Goal: Information Seeking & Learning: Learn about a topic

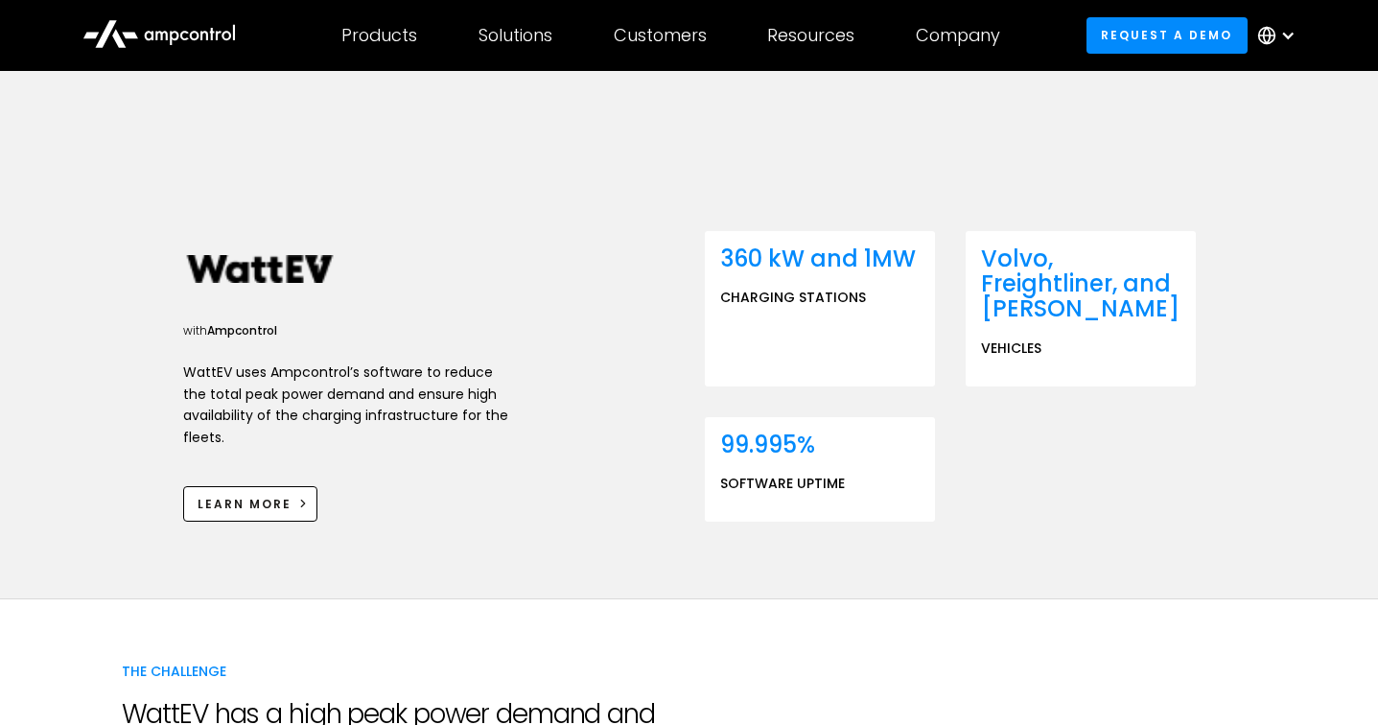
scroll to position [576, 0]
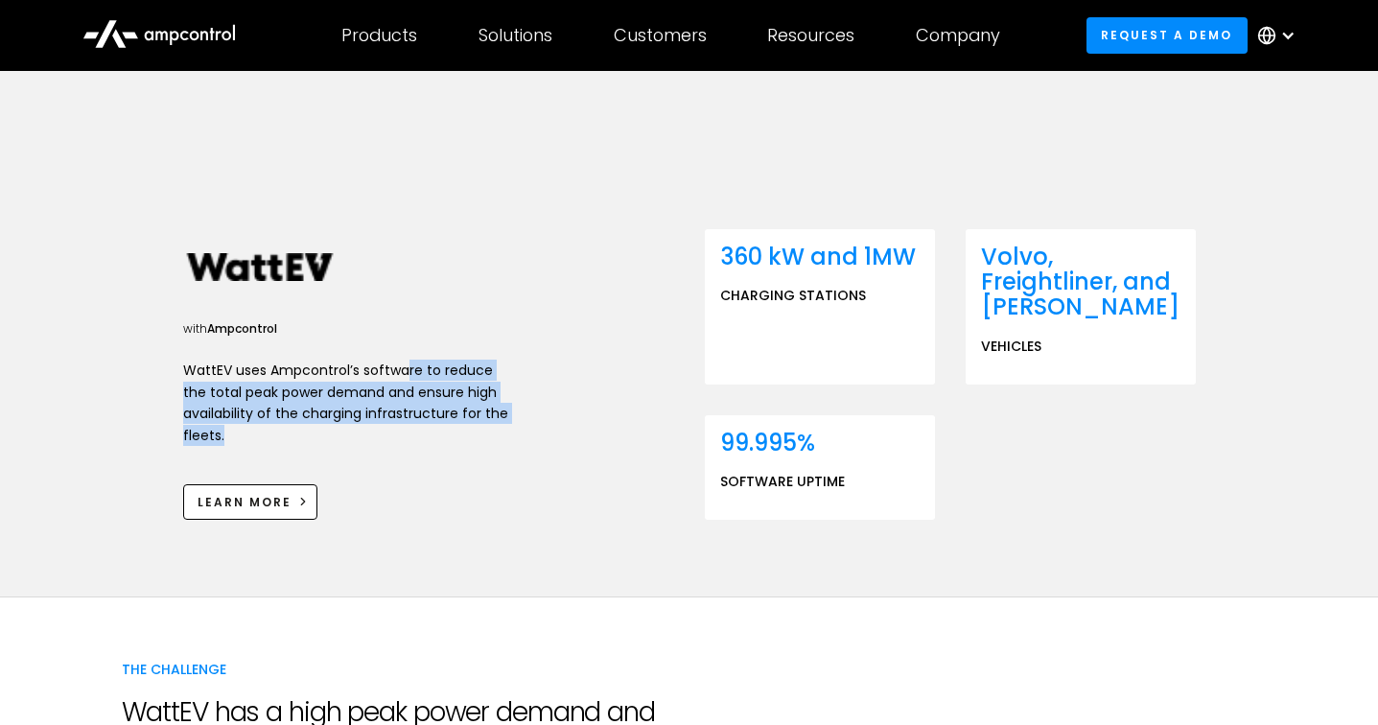
drag, startPoint x: 404, startPoint y: 372, endPoint x: 481, endPoint y: 437, distance: 100.7
click at [481, 437] on p "WattEV uses Ampcontrol’s software to reduce the total peak power demand and ens…" at bounding box center [346, 403] width 326 height 86
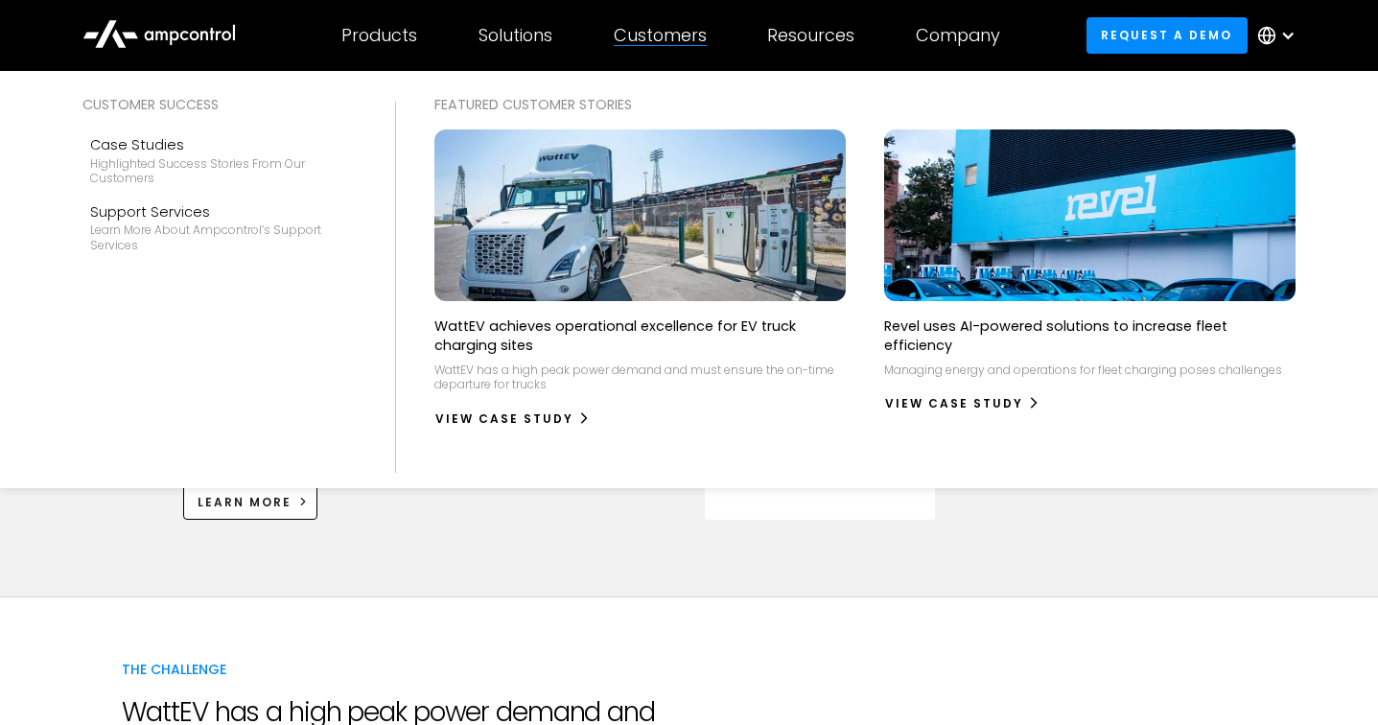
click at [643, 31] on div "Customers" at bounding box center [660, 35] width 93 height 21
click at [648, 40] on div "Customers" at bounding box center [660, 35] width 93 height 21
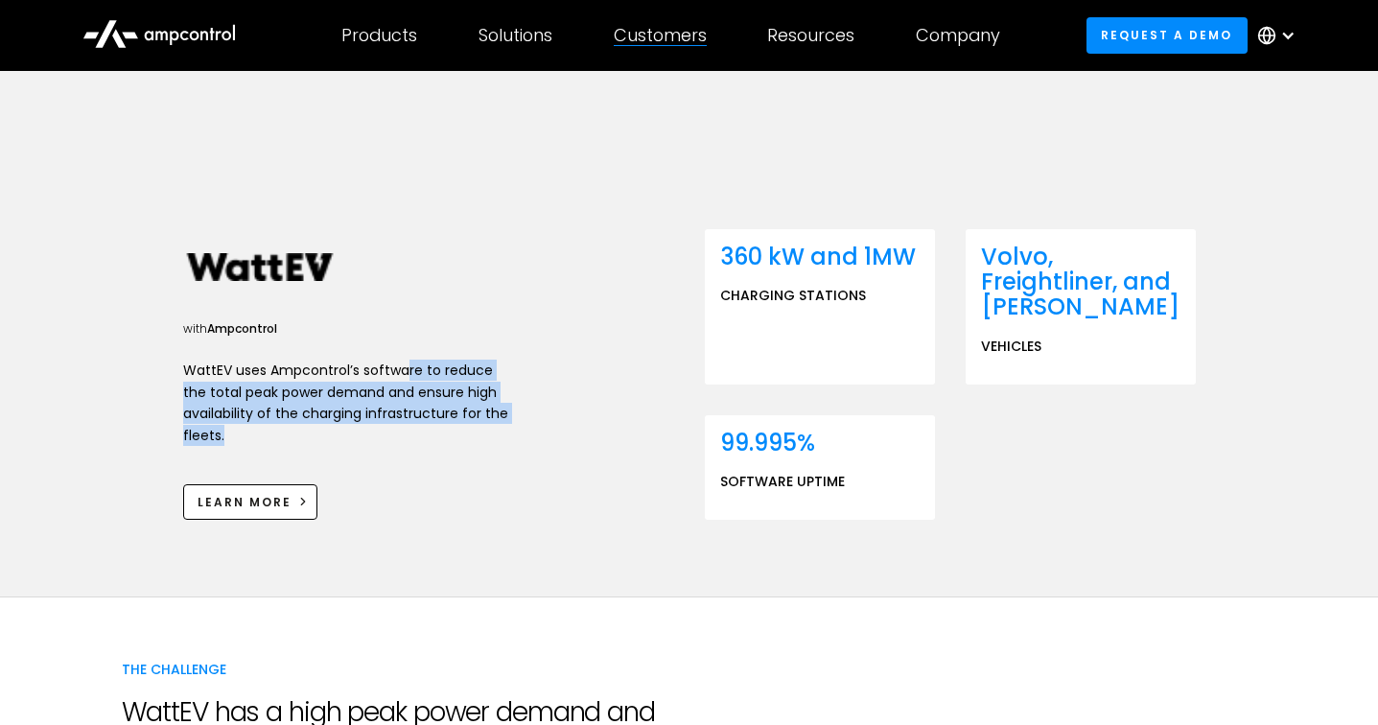
click at [648, 40] on div "Customers" at bounding box center [660, 35] width 93 height 21
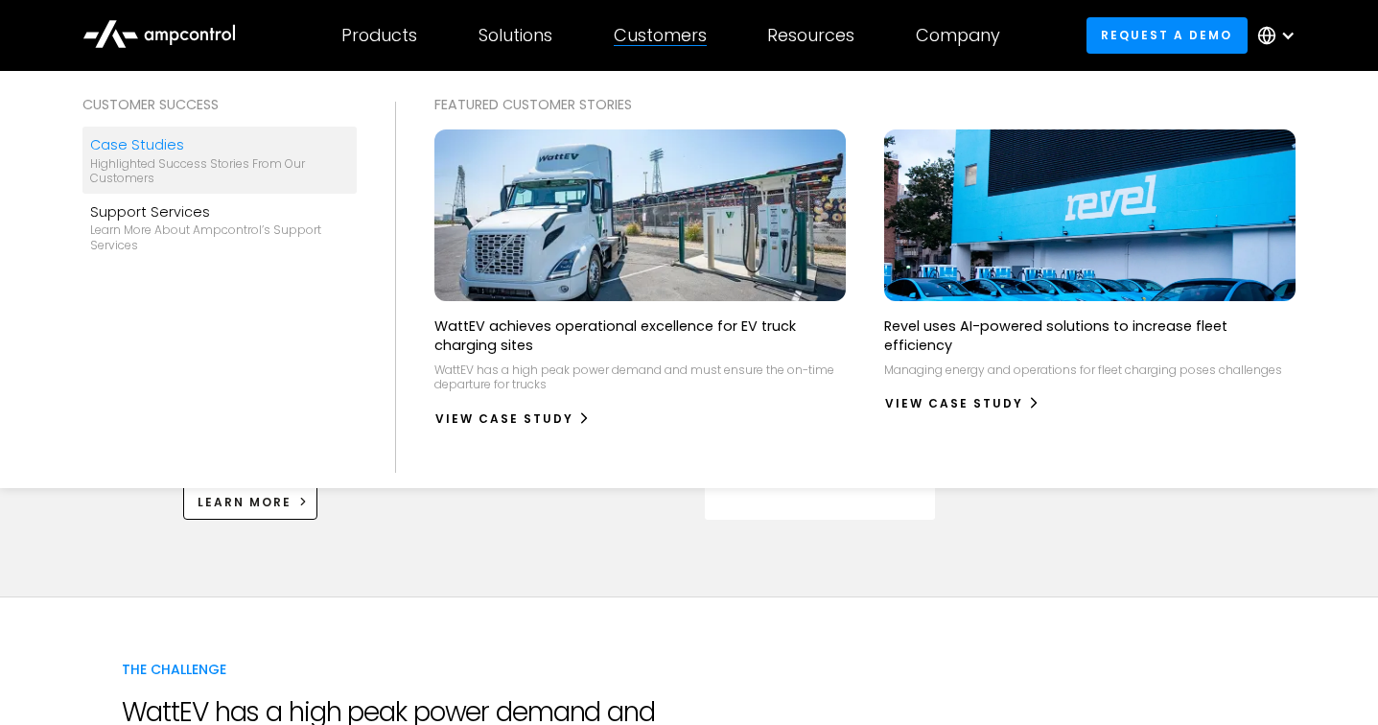
click at [258, 154] on div "Case Studies" at bounding box center [219, 144] width 259 height 21
